Goal: Go to known website: Go to known website

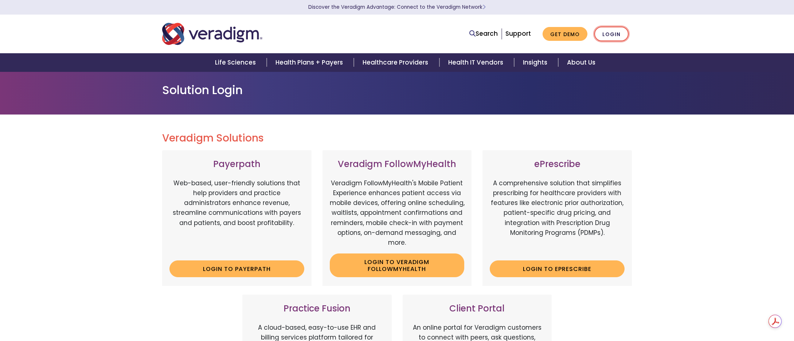
click at [604, 29] on link "Login" at bounding box center [611, 34] width 34 height 15
click at [612, 34] on link "Login" at bounding box center [611, 34] width 34 height 15
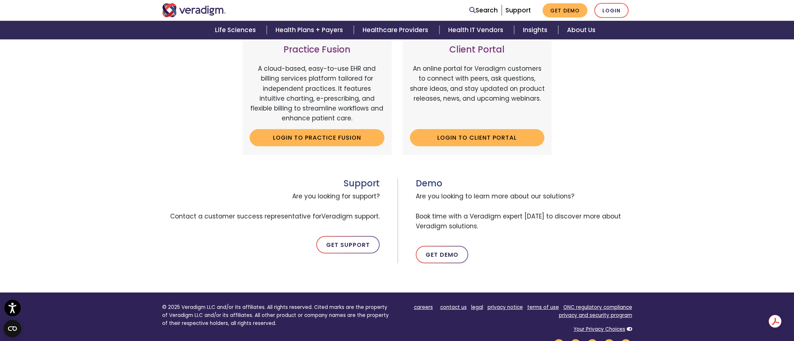
scroll to position [194, 0]
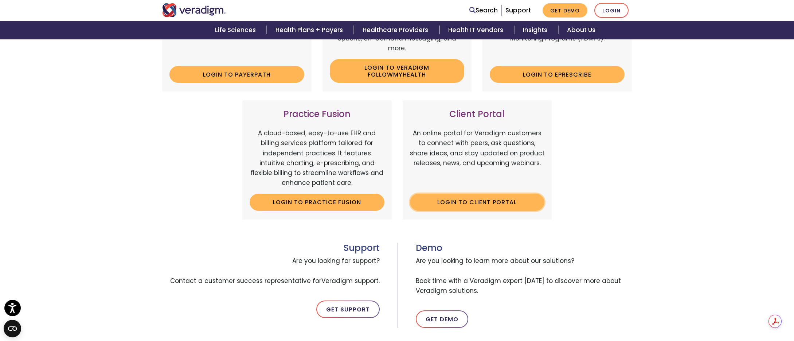
click at [466, 199] on link "Login to Client Portal" at bounding box center [477, 201] width 135 height 17
click at [446, 207] on link "Login to Client Portal" at bounding box center [477, 201] width 135 height 17
